Goal: Task Accomplishment & Management: Manage account settings

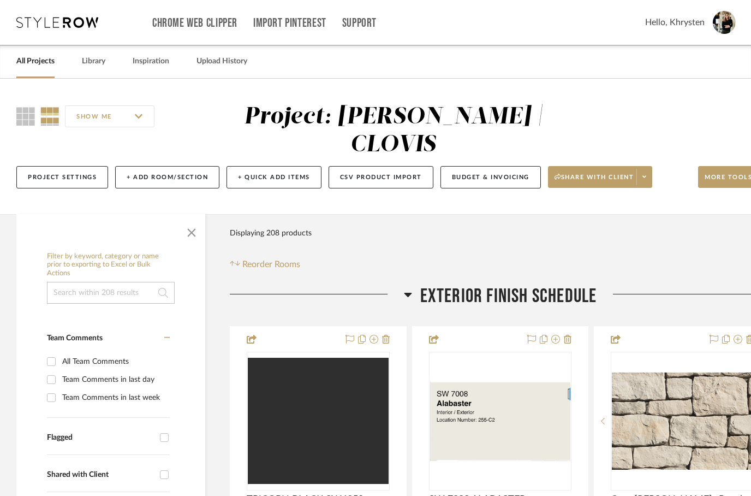
scroll to position [0, 35]
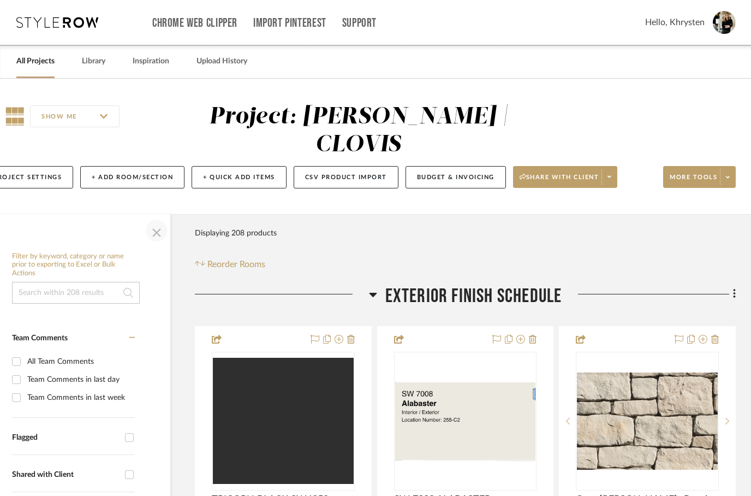
click at [154, 217] on span "button" at bounding box center [157, 230] width 26 height 26
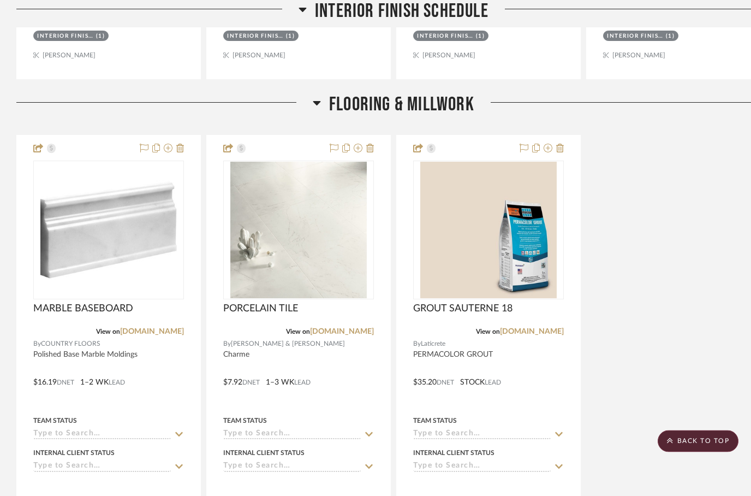
scroll to position [1260, 0]
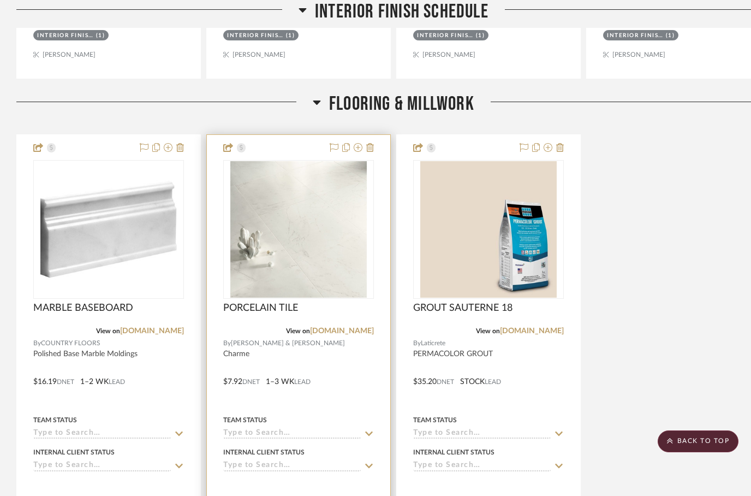
click at [360, 367] on div at bounding box center [298, 374] width 183 height 478
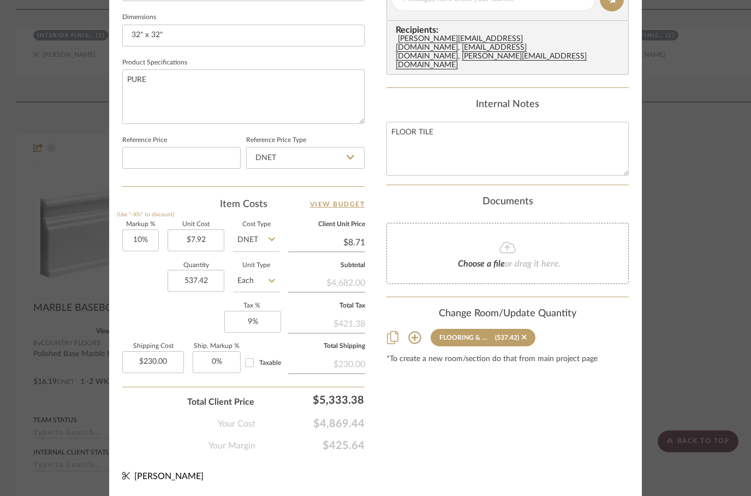
scroll to position [520, 0]
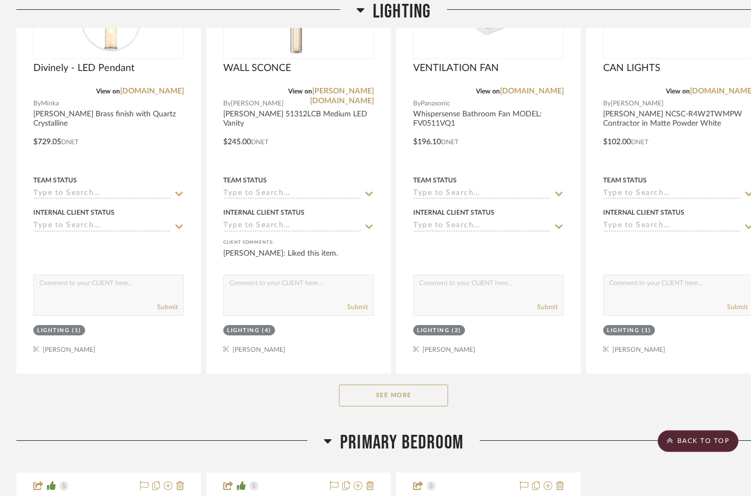
scroll to position [2142, 0]
click at [404, 384] on button "See More" at bounding box center [393, 395] width 109 height 22
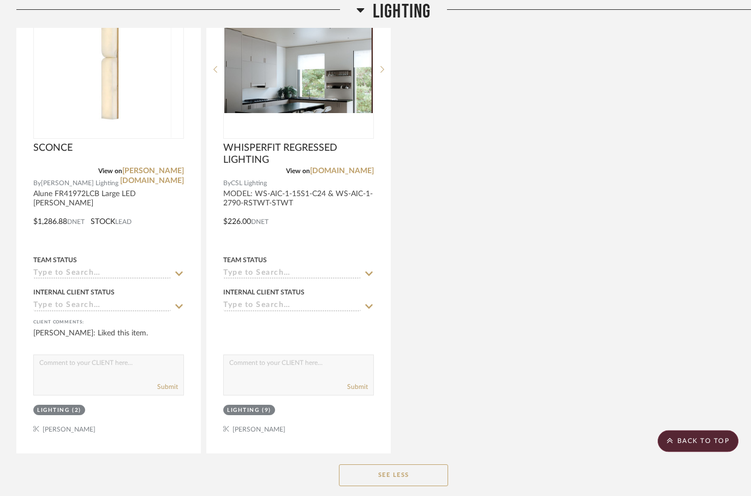
scroll to position [2547, 0]
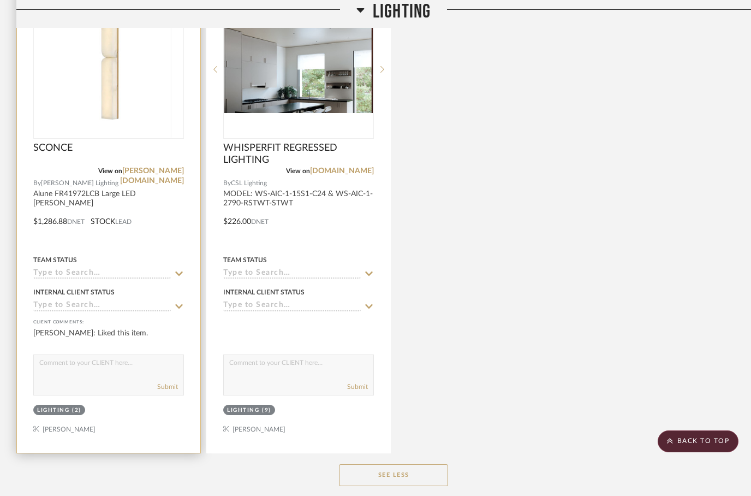
click at [45, 170] on div at bounding box center [108, 214] width 183 height 478
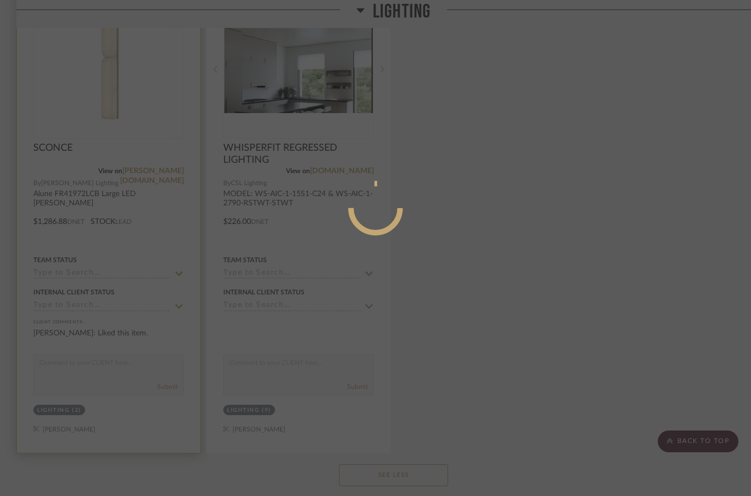
scroll to position [0, 0]
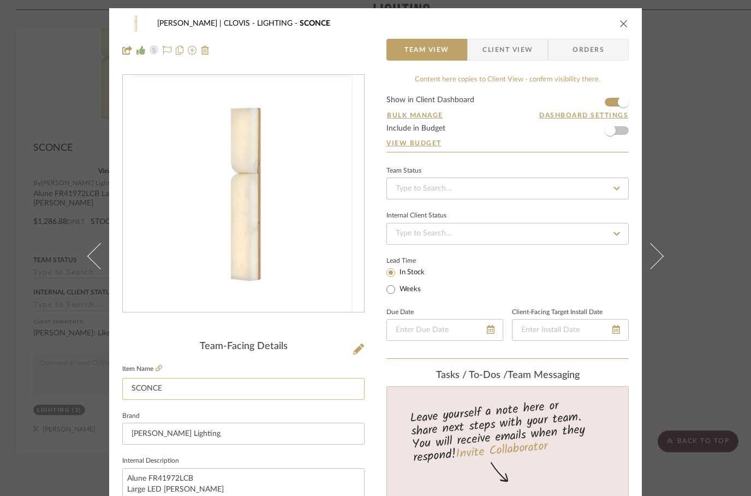
click at [135, 378] on input "SCONCE" at bounding box center [243, 389] width 242 height 22
click at [159, 366] on icon at bounding box center [159, 368] width 7 height 7
click at [625, 20] on icon "close" at bounding box center [624, 23] width 9 height 9
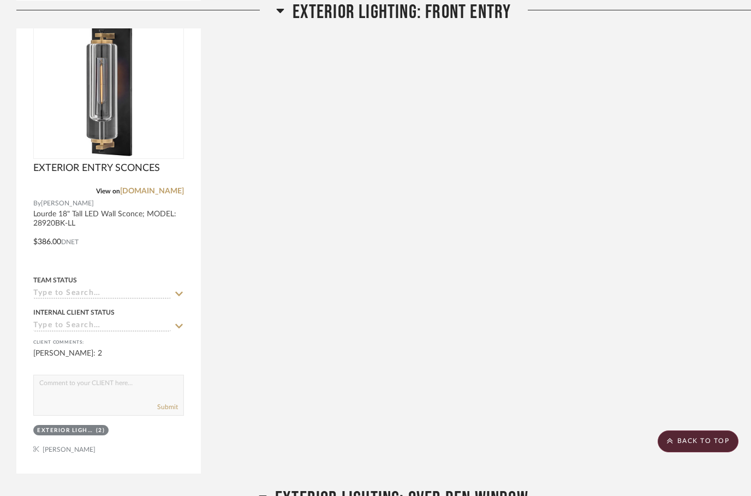
scroll to position [4750, 0]
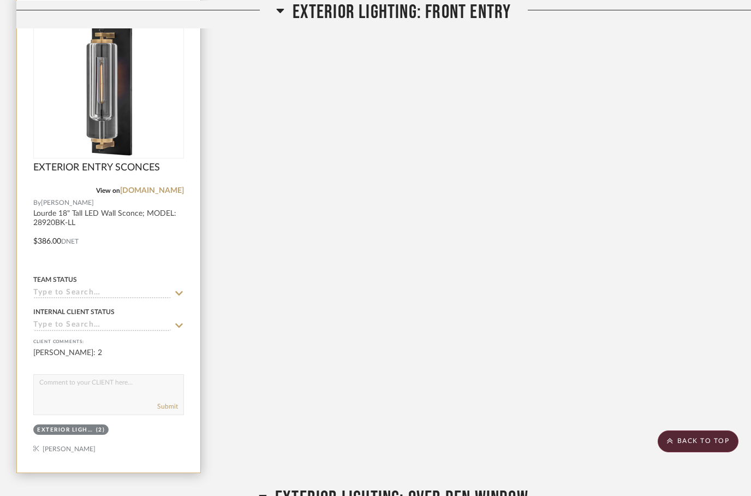
click at [150, 223] on div at bounding box center [108, 234] width 183 height 478
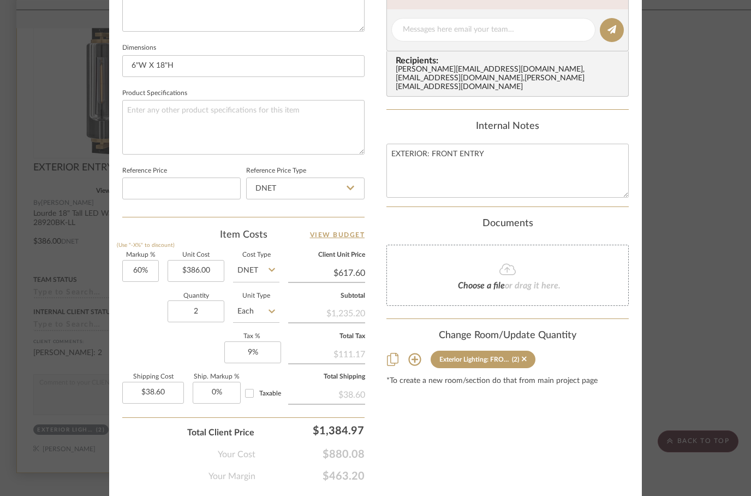
scroll to position [501, 0]
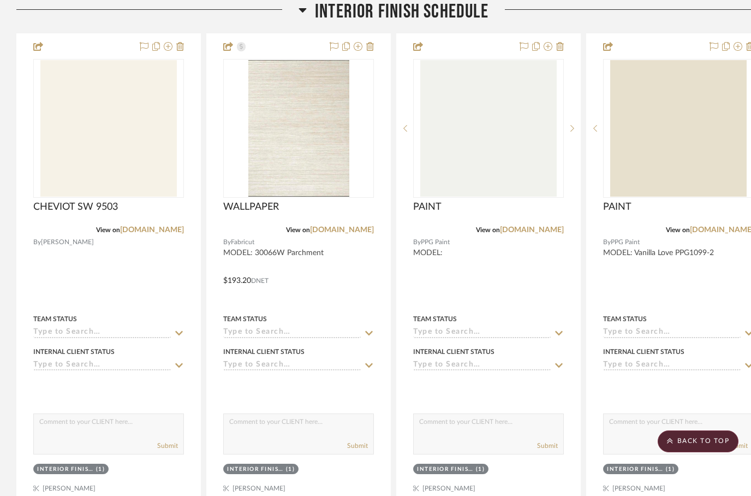
scroll to position [745, 0]
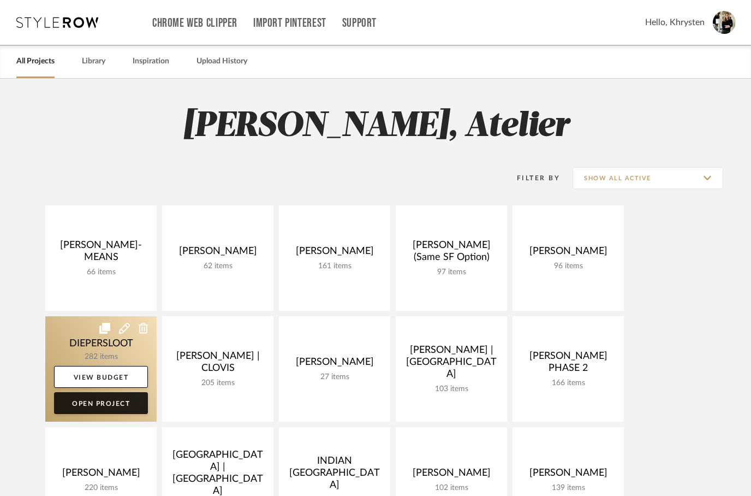
click at [89, 402] on link "Open Project" at bounding box center [101, 403] width 94 height 22
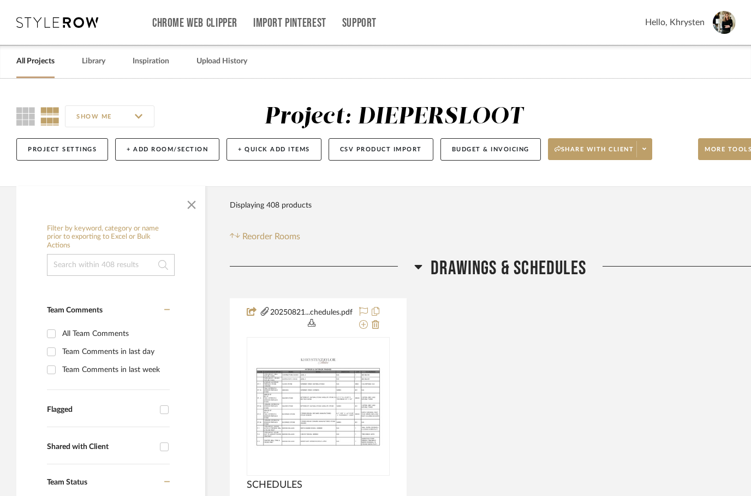
click at [76, 261] on input at bounding box center [111, 265] width 128 height 22
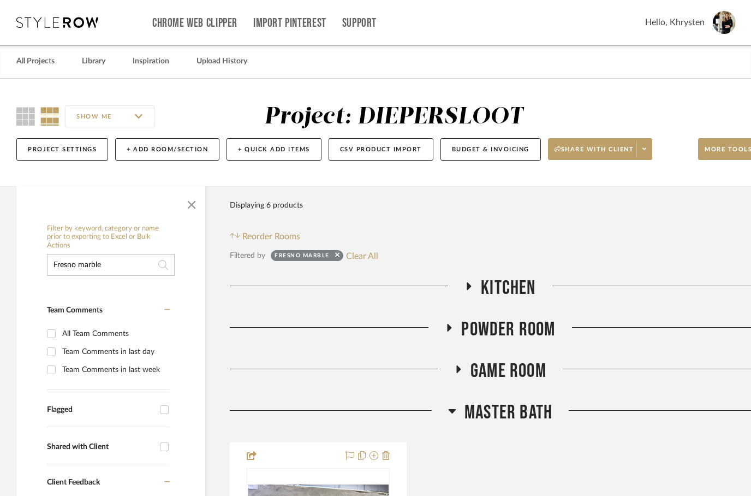
type input "Fresno marble"
click at [475, 293] on h3 "Kitchen" at bounding box center [500, 287] width 71 height 23
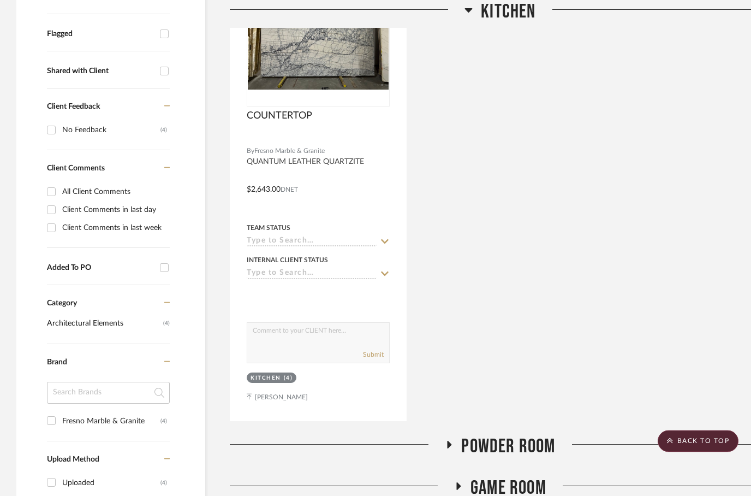
scroll to position [380, 0]
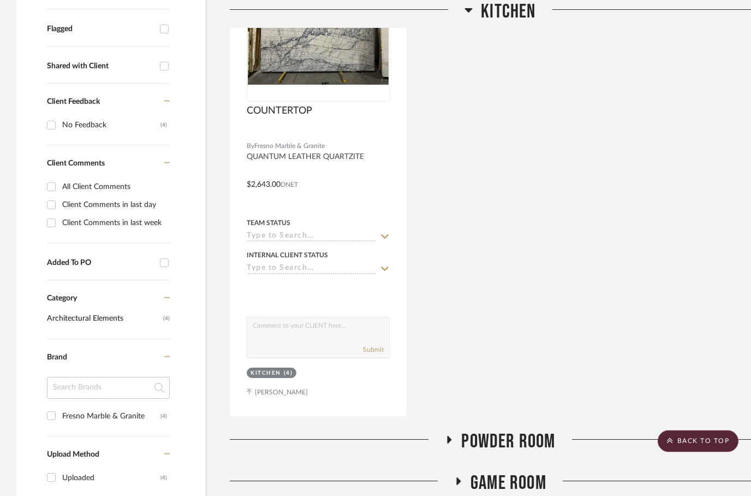
click at [455, 436] on icon at bounding box center [449, 440] width 13 height 8
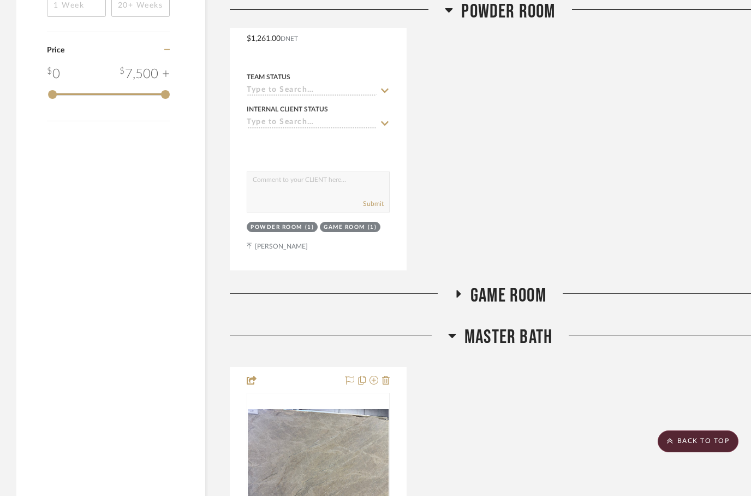
scroll to position [1064, 0]
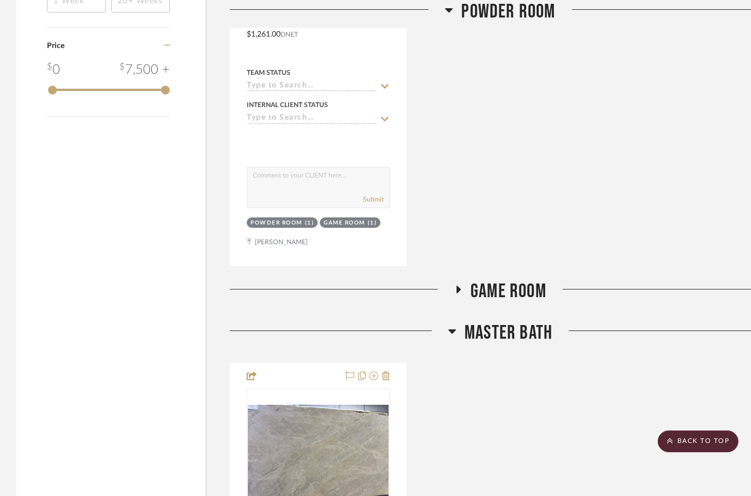
click at [460, 295] on fa-icon at bounding box center [458, 293] width 8 height 16
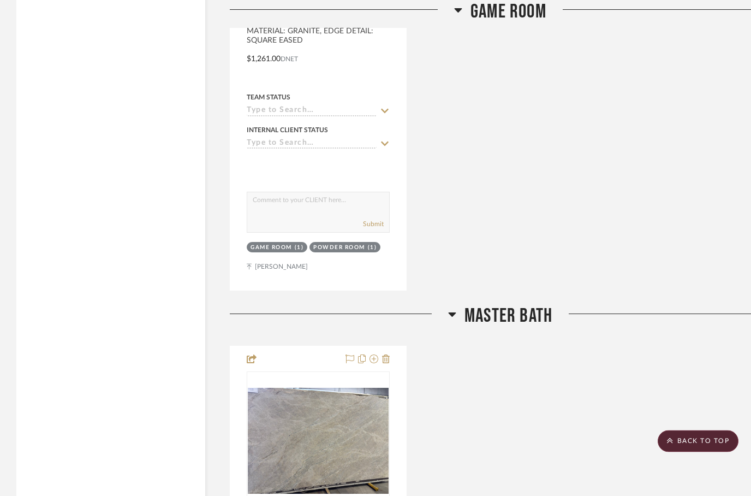
click at [448, 312] on icon at bounding box center [452, 314] width 8 height 13
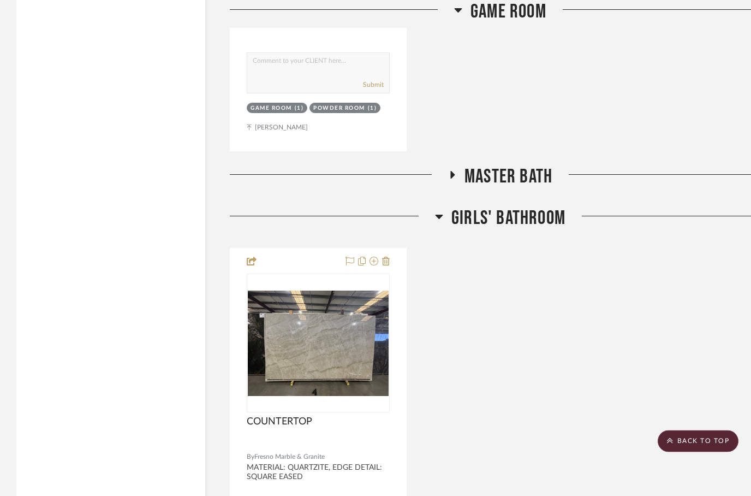
scroll to position [1712, 0]
click at [457, 175] on icon at bounding box center [451, 175] width 13 height 8
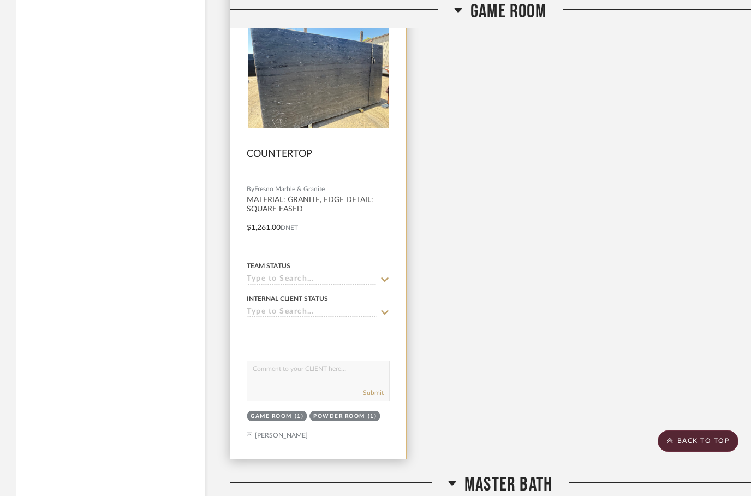
scroll to position [1405, 0]
click at [0, 0] on img at bounding box center [0, 0] width 0 height 0
click at [365, 198] on div at bounding box center [318, 220] width 176 height 478
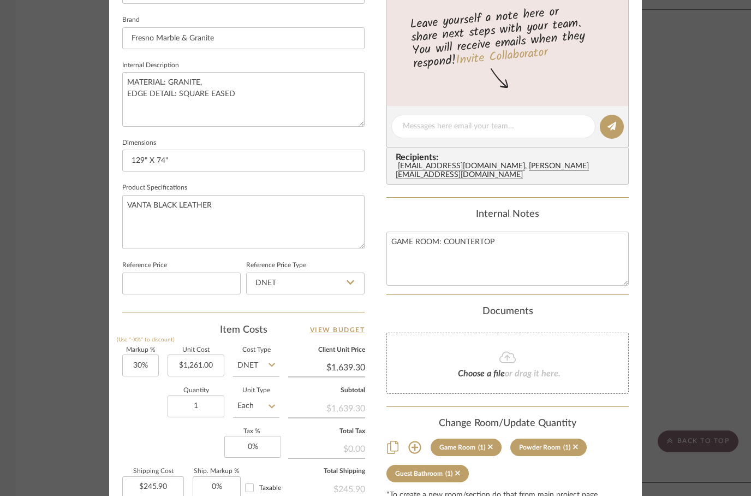
scroll to position [396, 0]
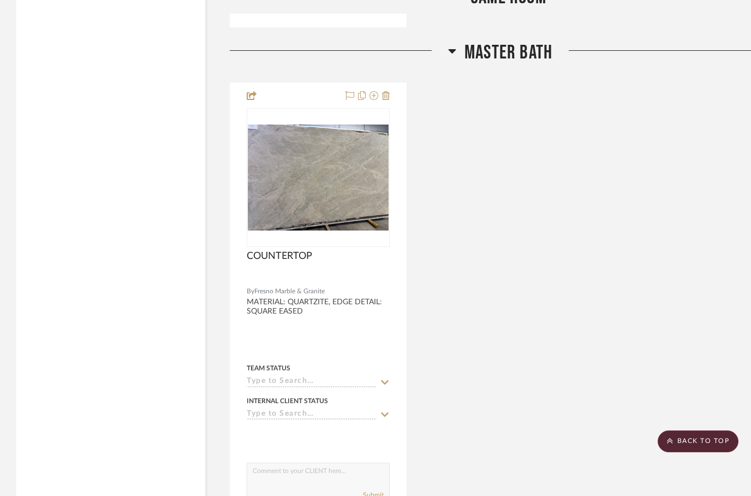
scroll to position [1887, 0]
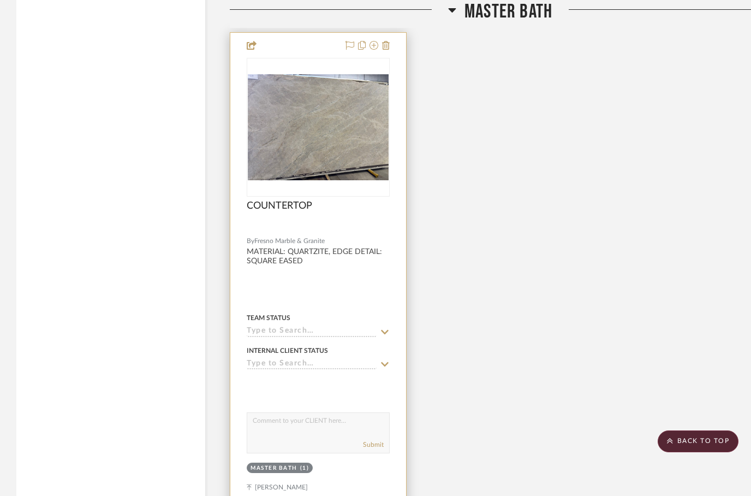
click at [0, 0] on img at bounding box center [0, 0] width 0 height 0
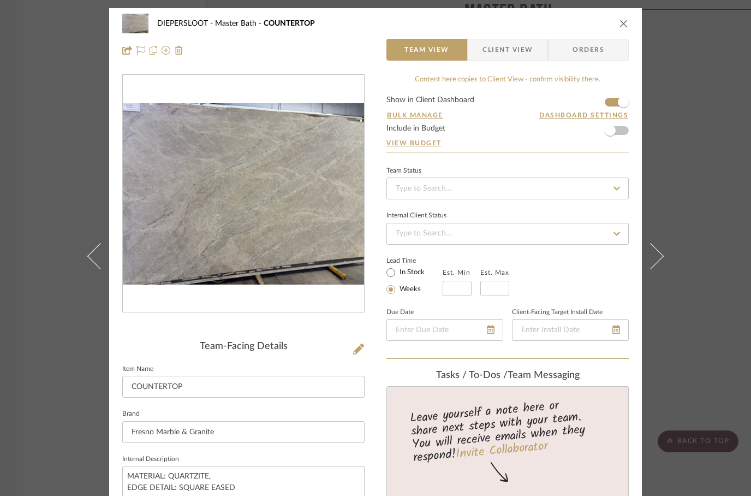
scroll to position [0, 0]
click at [627, 25] on icon "close" at bounding box center [624, 23] width 9 height 9
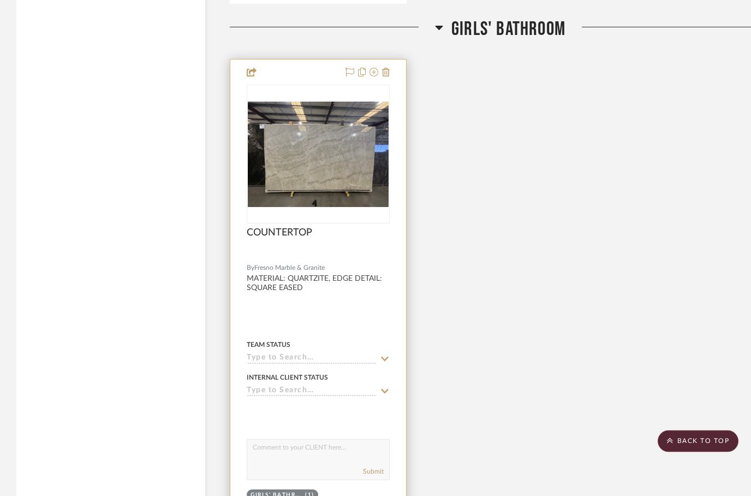
scroll to position [2394, 0]
click at [339, 315] on div at bounding box center [318, 298] width 176 height 478
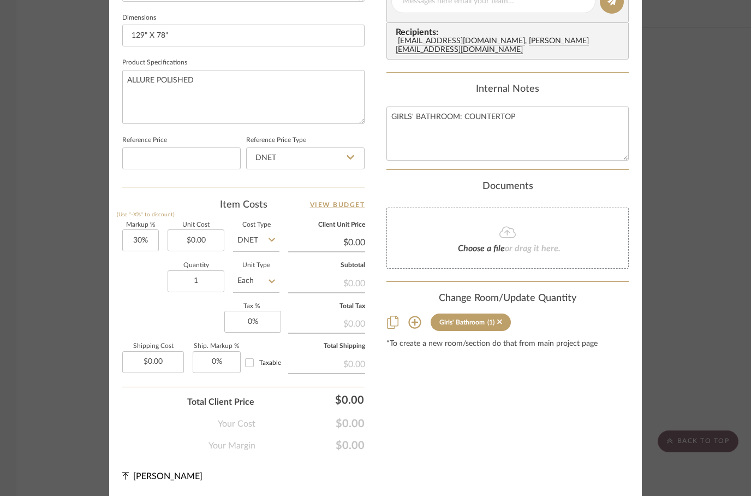
scroll to position [518, 0]
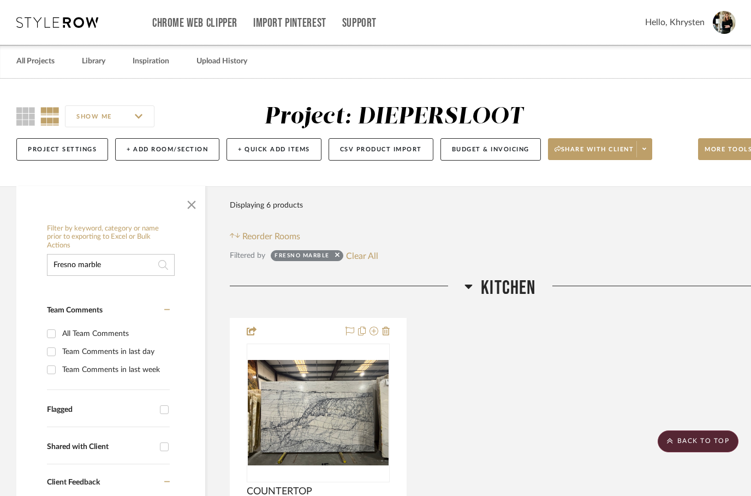
scroll to position [2394, 0]
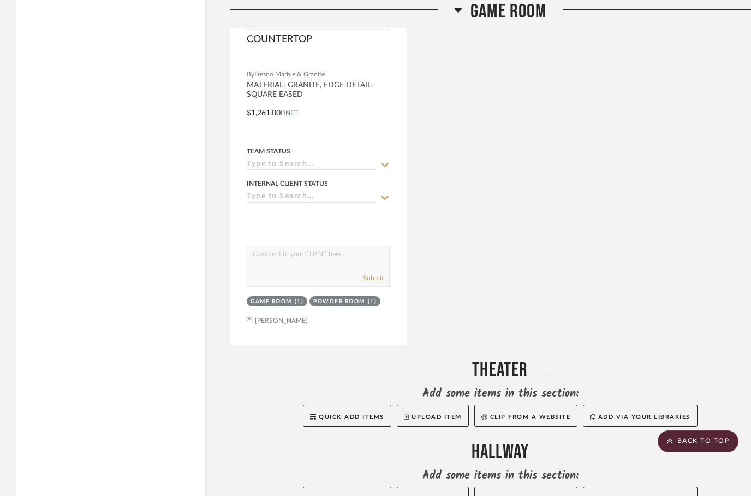
scroll to position [68, 35]
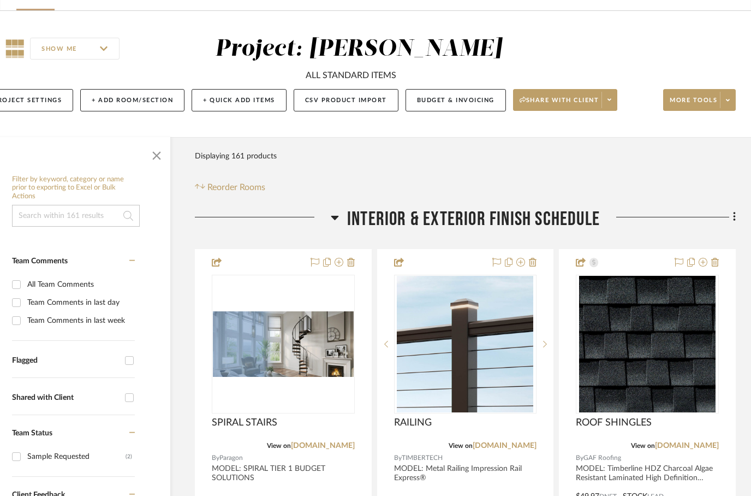
click at [338, 216] on icon at bounding box center [335, 217] width 8 height 13
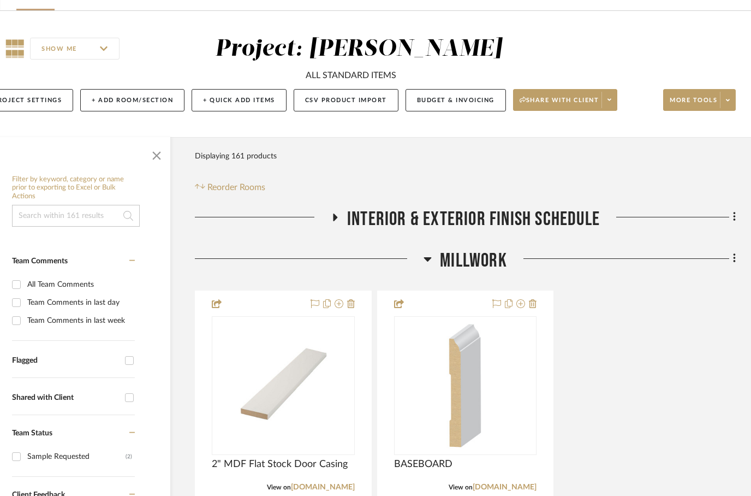
click at [429, 260] on icon at bounding box center [428, 259] width 8 height 4
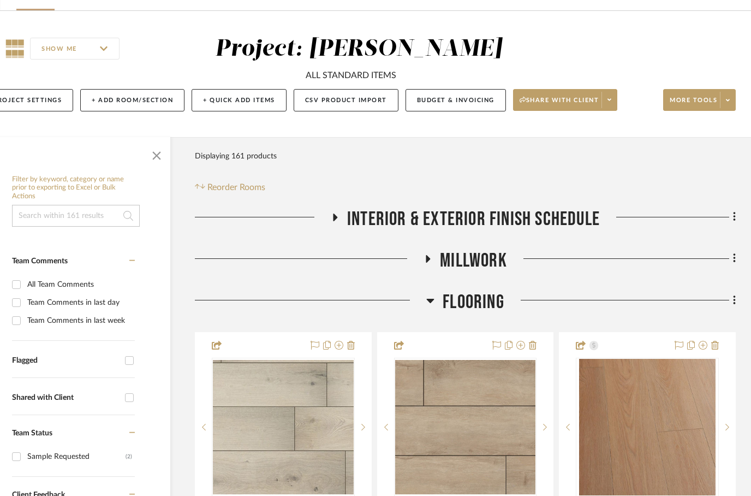
click at [432, 296] on icon at bounding box center [430, 300] width 8 height 13
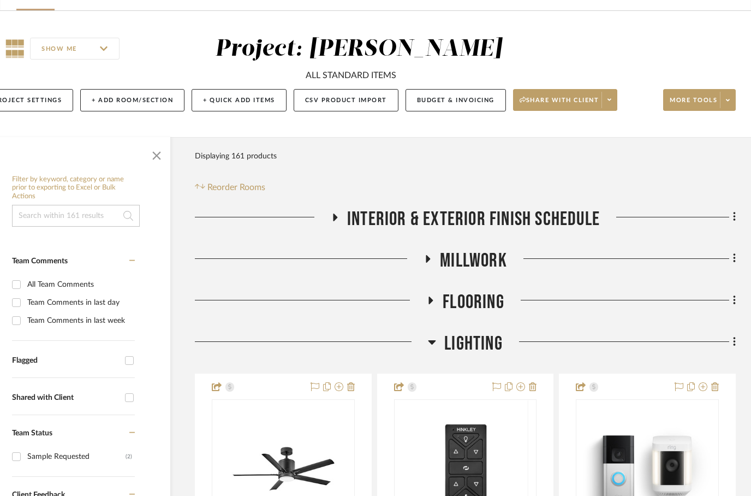
click at [438, 347] on h3 "Lighting" at bounding box center [465, 343] width 75 height 23
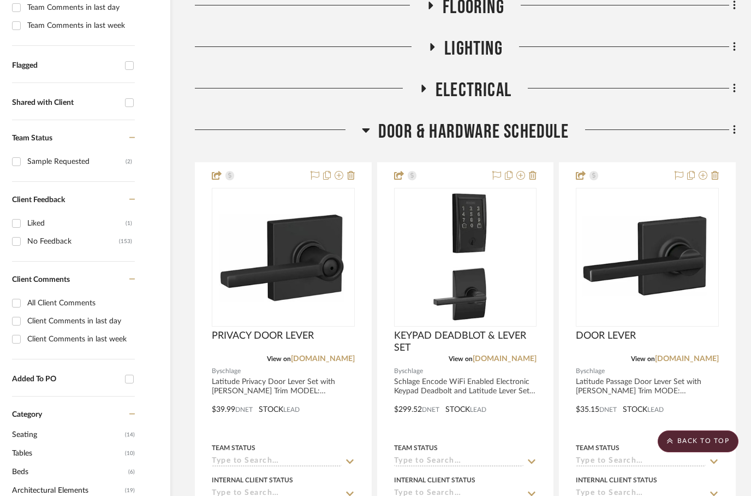
scroll to position [400, 35]
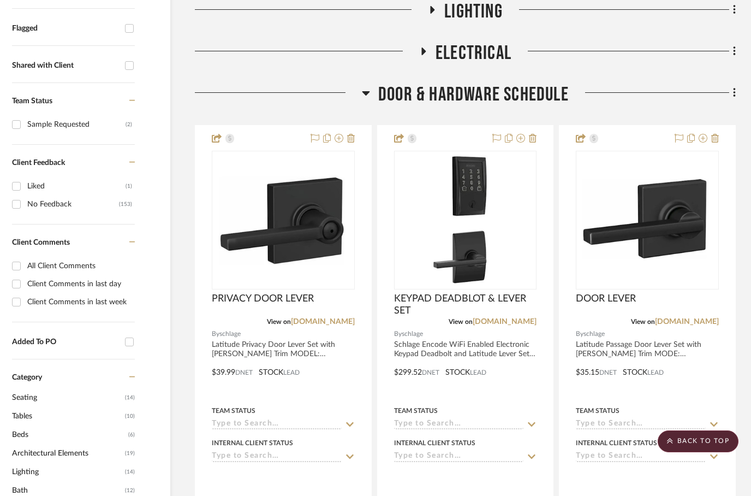
click at [374, 91] on h3 "Door & Hardware Schedule" at bounding box center [465, 94] width 207 height 23
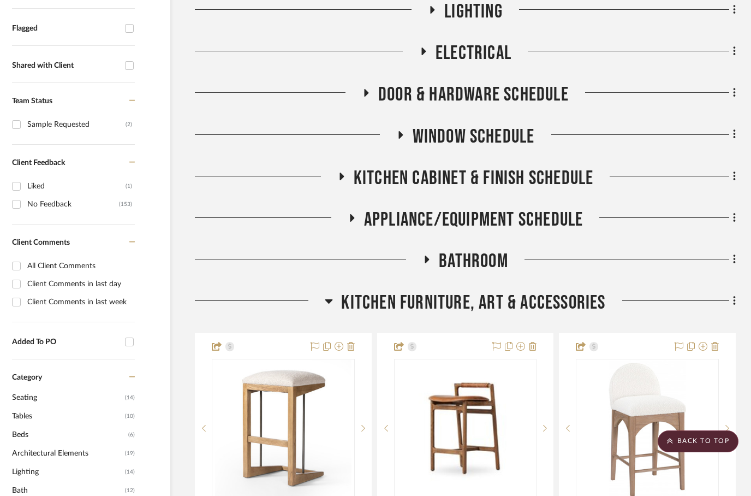
click at [340, 294] on h3 "Kitchen Furniture, Art & Accessories" at bounding box center [465, 302] width 281 height 23
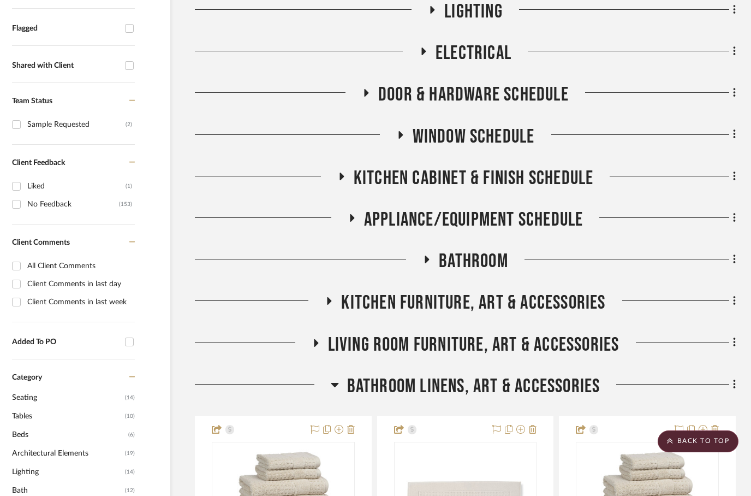
click at [339, 382] on h3 "Bathroom Linens, Art & Accessories" at bounding box center [466, 385] width 270 height 23
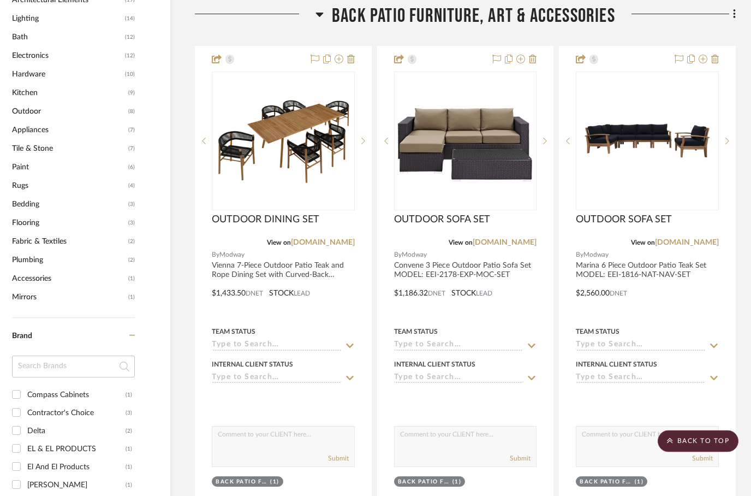
scroll to position [853, 35]
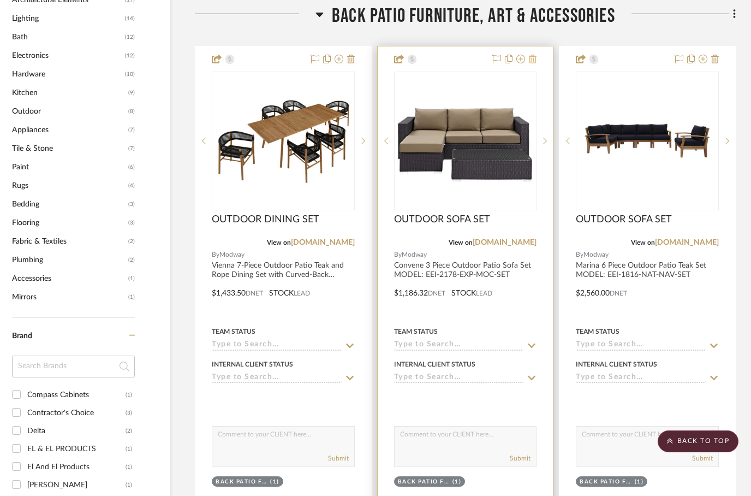
click at [537, 61] on icon at bounding box center [533, 59] width 8 height 9
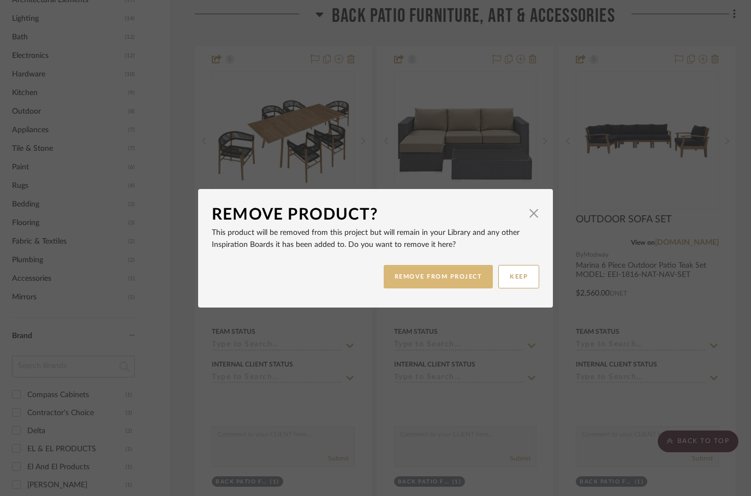
click at [457, 277] on button "REMOVE FROM PROJECT" at bounding box center [439, 276] width 110 height 23
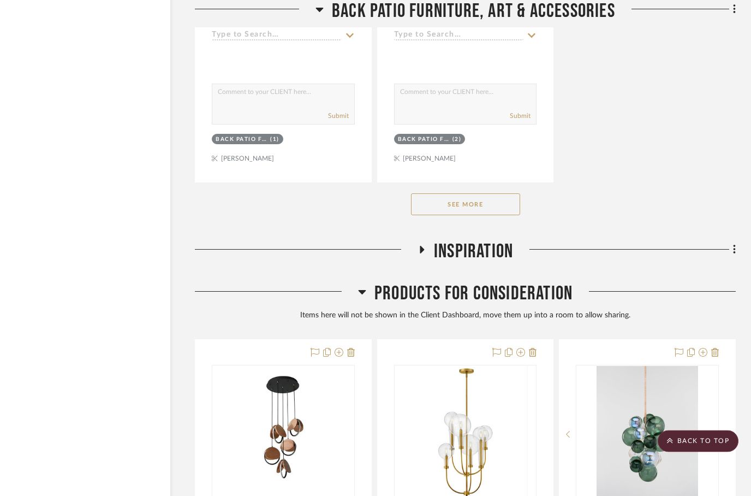
scroll to position [2231, 35]
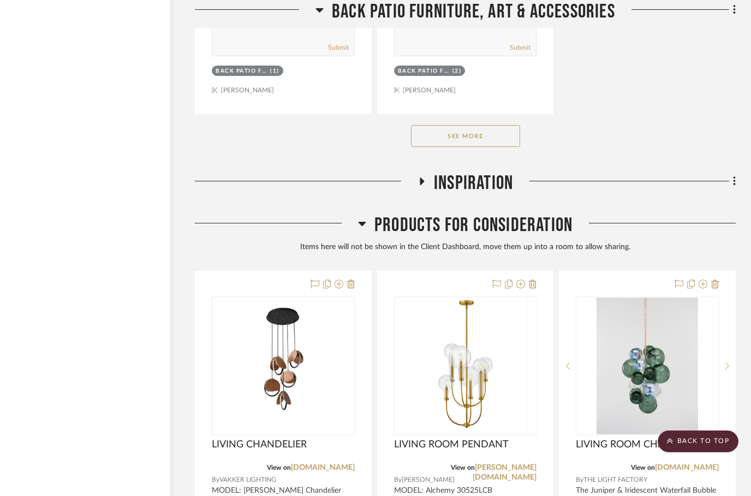
click at [444, 139] on button "See More" at bounding box center [465, 136] width 109 height 22
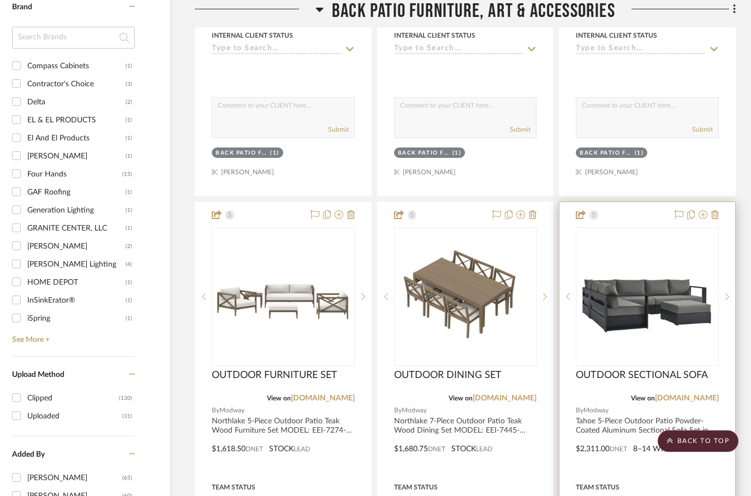
scroll to position [1181, 35]
click at [703, 388] on div "OUTDOOR SECTIONAL SOFA" at bounding box center [647, 381] width 143 height 24
click at [700, 401] on link "[DOMAIN_NAME]" at bounding box center [687, 398] width 64 height 8
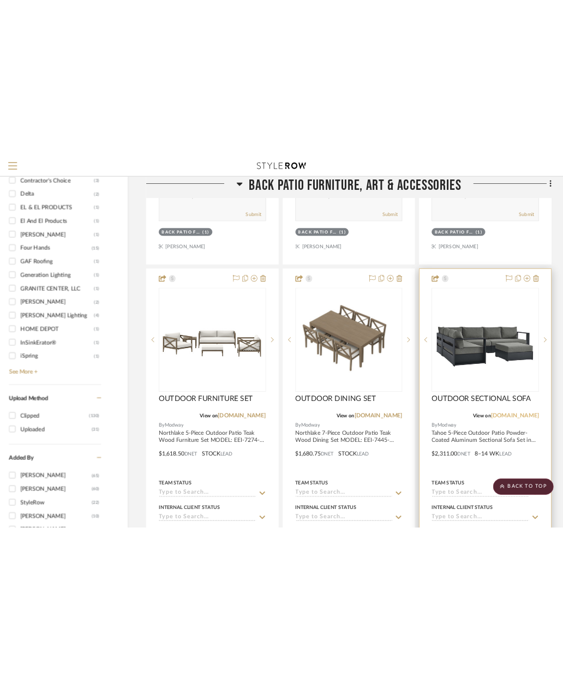
scroll to position [1225, 35]
